Goal: Information Seeking & Learning: Learn about a topic

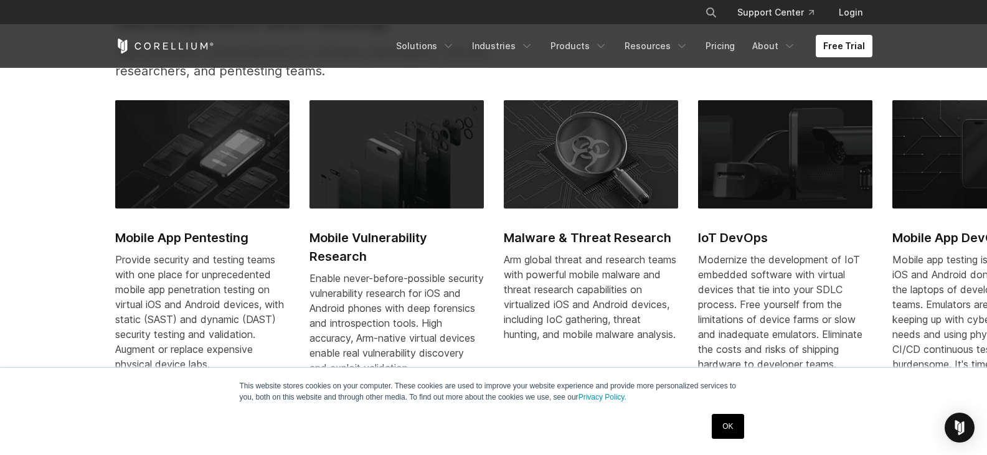
scroll to position [560, 0]
click at [770, 40] on link "About" at bounding box center [774, 46] width 59 height 22
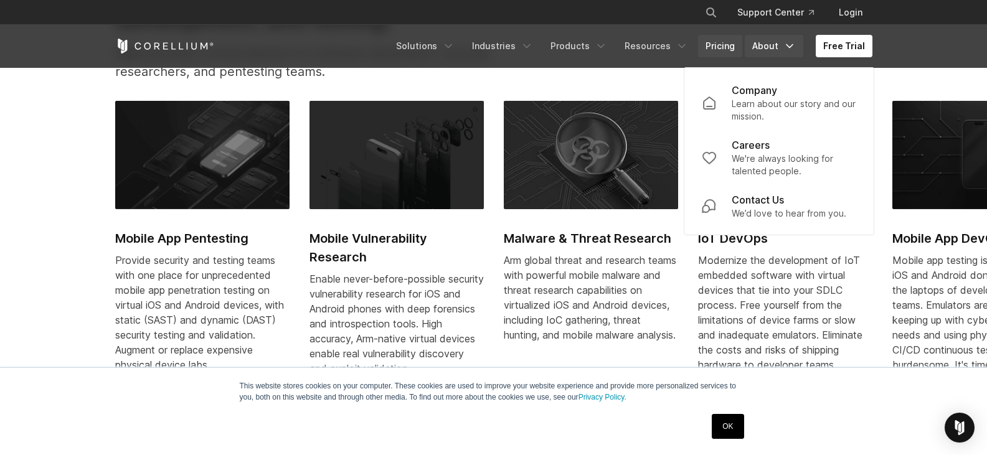
click at [722, 42] on link "Pricing" at bounding box center [720, 46] width 44 height 22
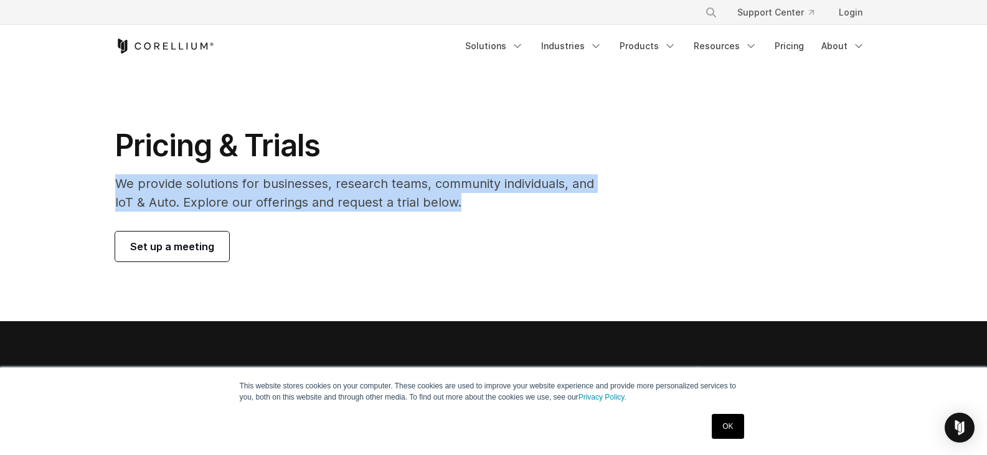
drag, startPoint x: 113, startPoint y: 180, endPoint x: 483, endPoint y: 197, distance: 370.2
click at [483, 197] on div "Pricing & Trials We provide solutions for businesses, research teams, community…" at bounding box center [363, 194] width 521 height 134
click at [484, 197] on p "We provide solutions for businesses, research teams, community individuals, and…" at bounding box center [363, 192] width 496 height 37
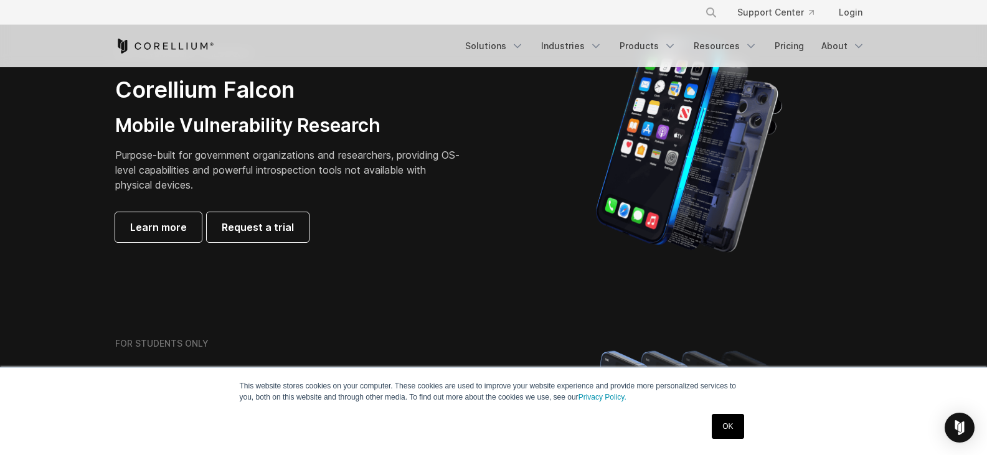
scroll to position [560, 0]
